Goal: Find specific page/section: Find specific page/section

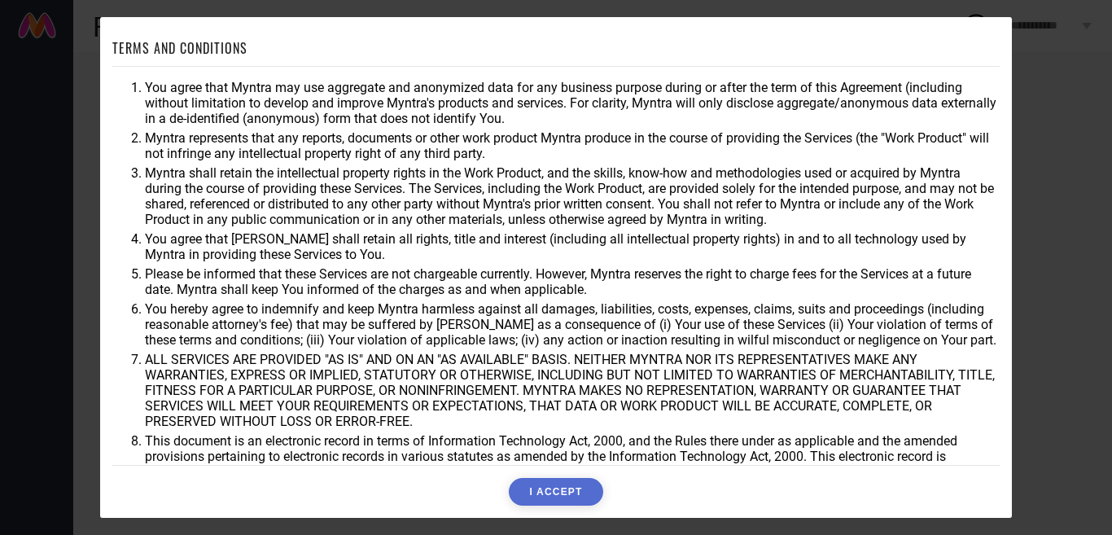
click at [556, 491] on button "I ACCEPT" at bounding box center [556, 492] width 94 height 28
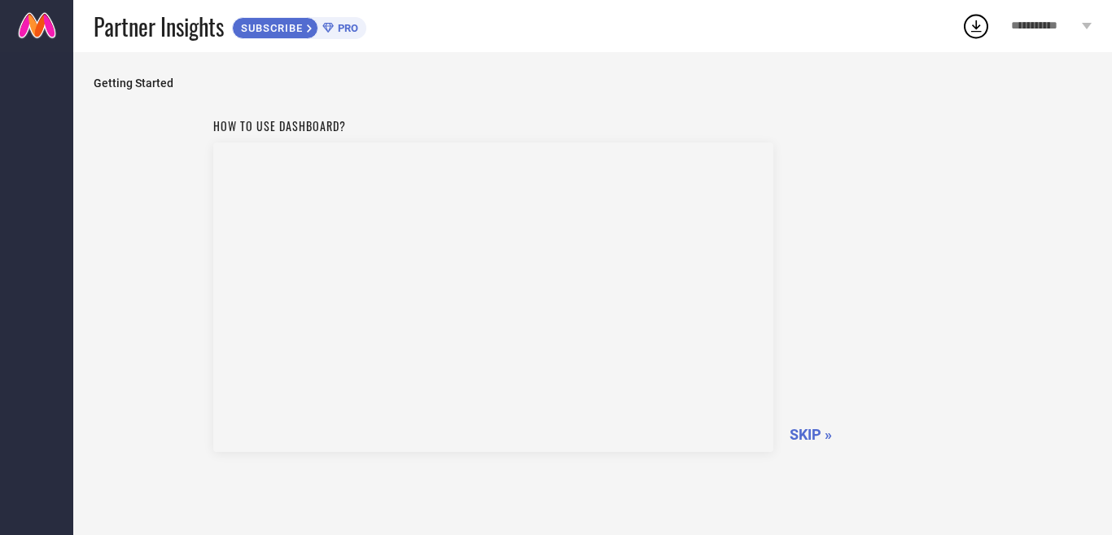
click at [805, 429] on span "SKIP »" at bounding box center [811, 434] width 42 height 17
